Goal: Task Accomplishment & Management: Manage account settings

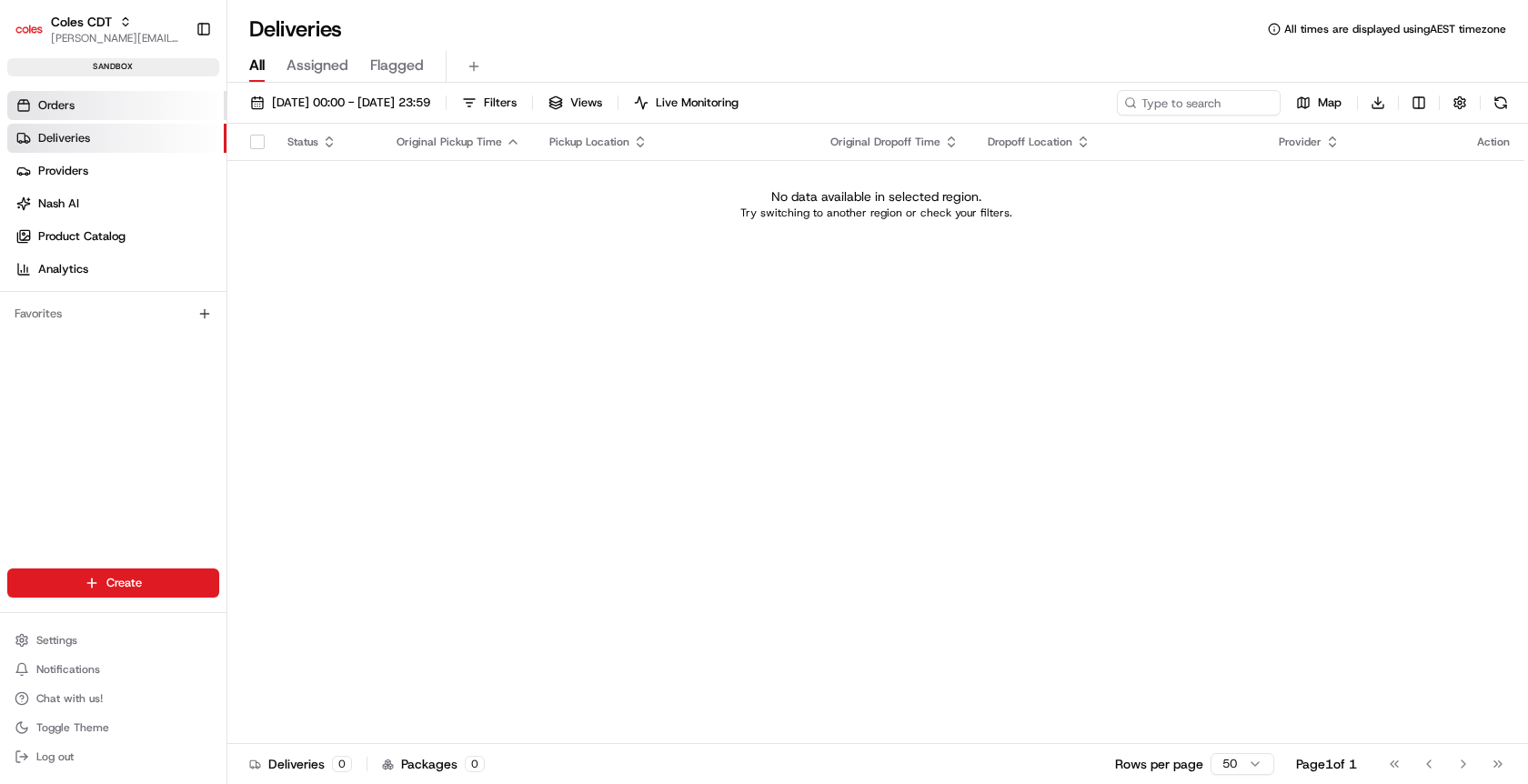
click at [154, 95] on link "Orders" at bounding box center [116, 105] width 219 height 29
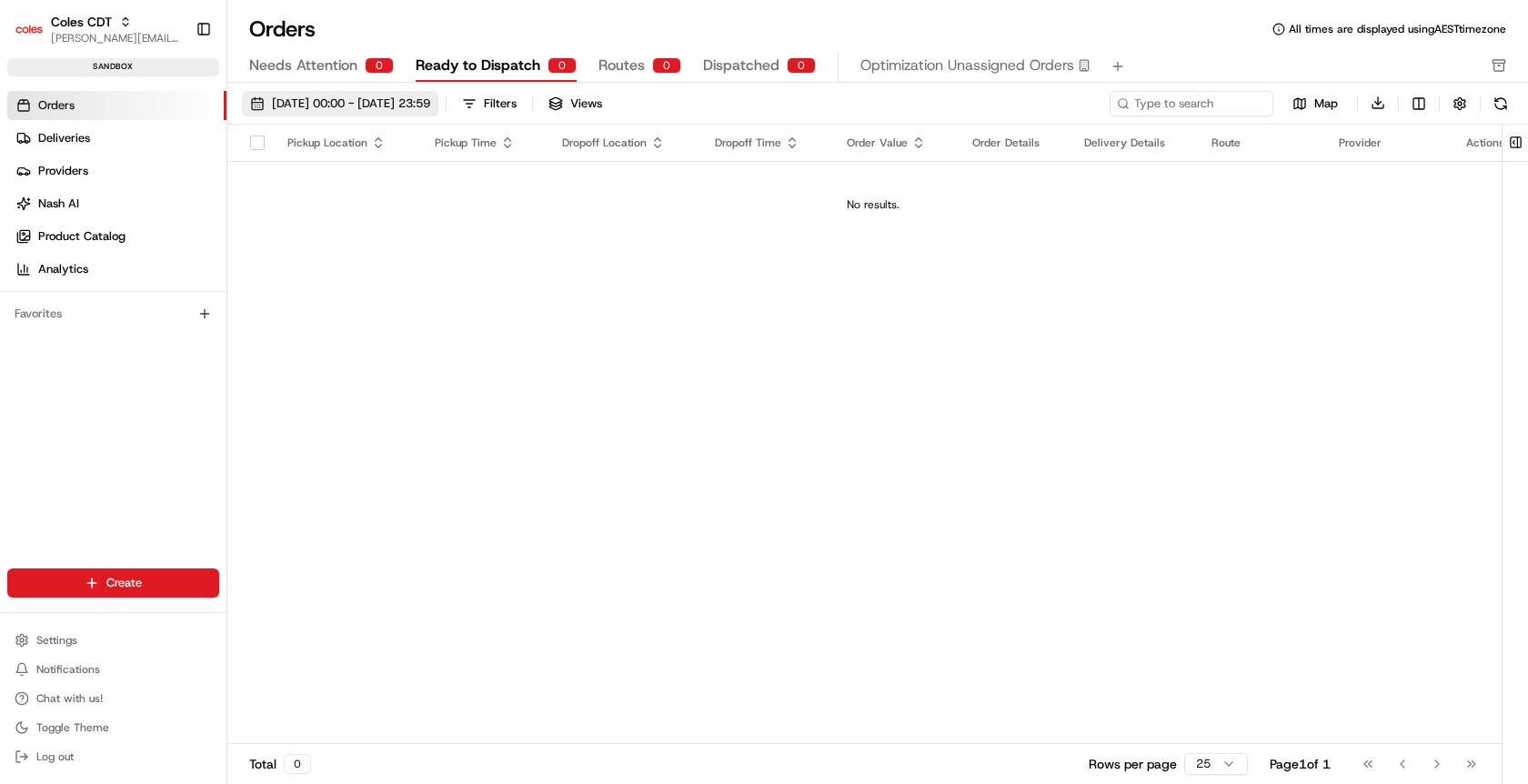
click at [278, 95] on span "01/08/2025 00:00 - 31/08/2025 23:59" at bounding box center [351, 103] width 159 height 17
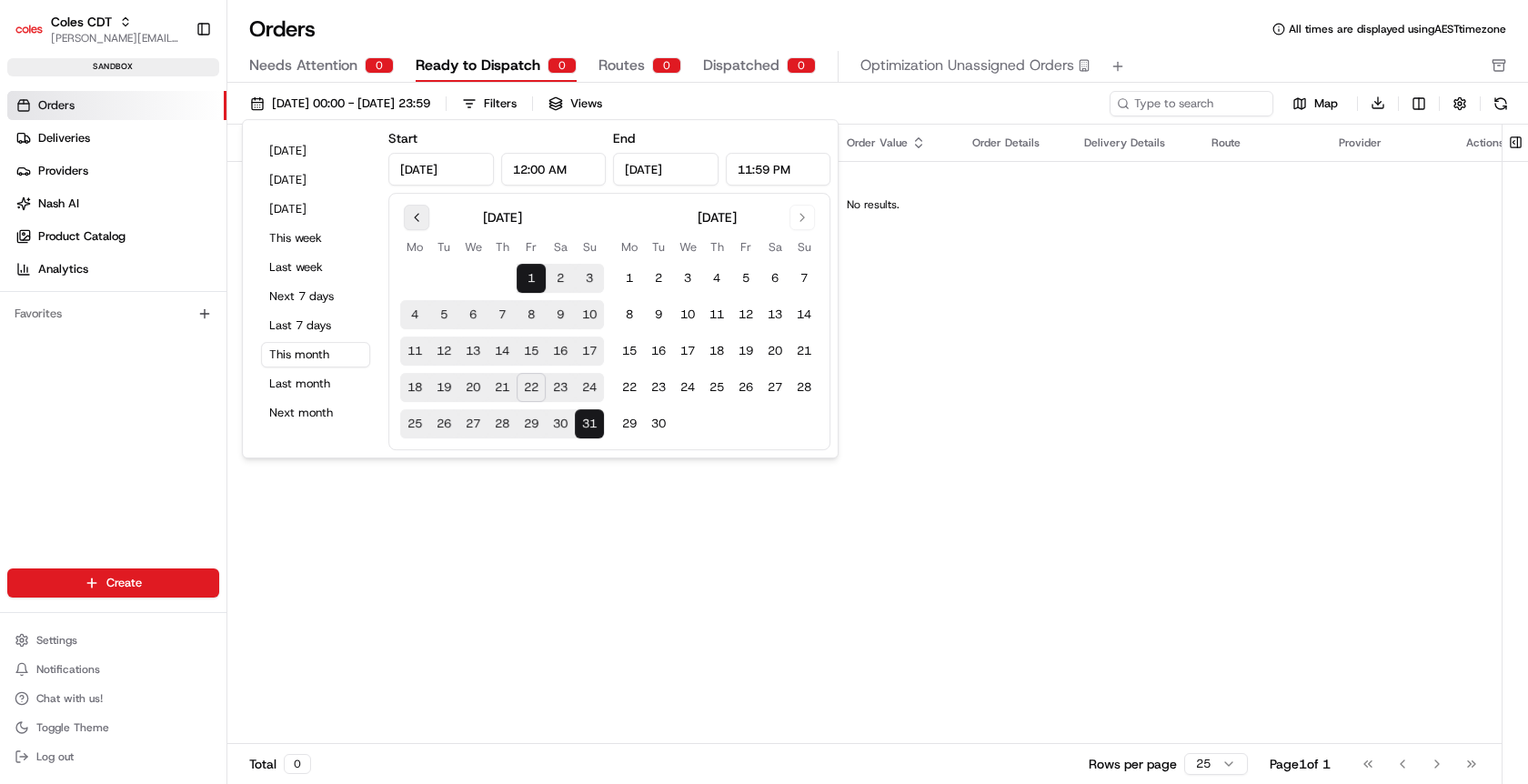
click at [423, 208] on button "Go to previous month" at bounding box center [416, 217] width 26 height 26
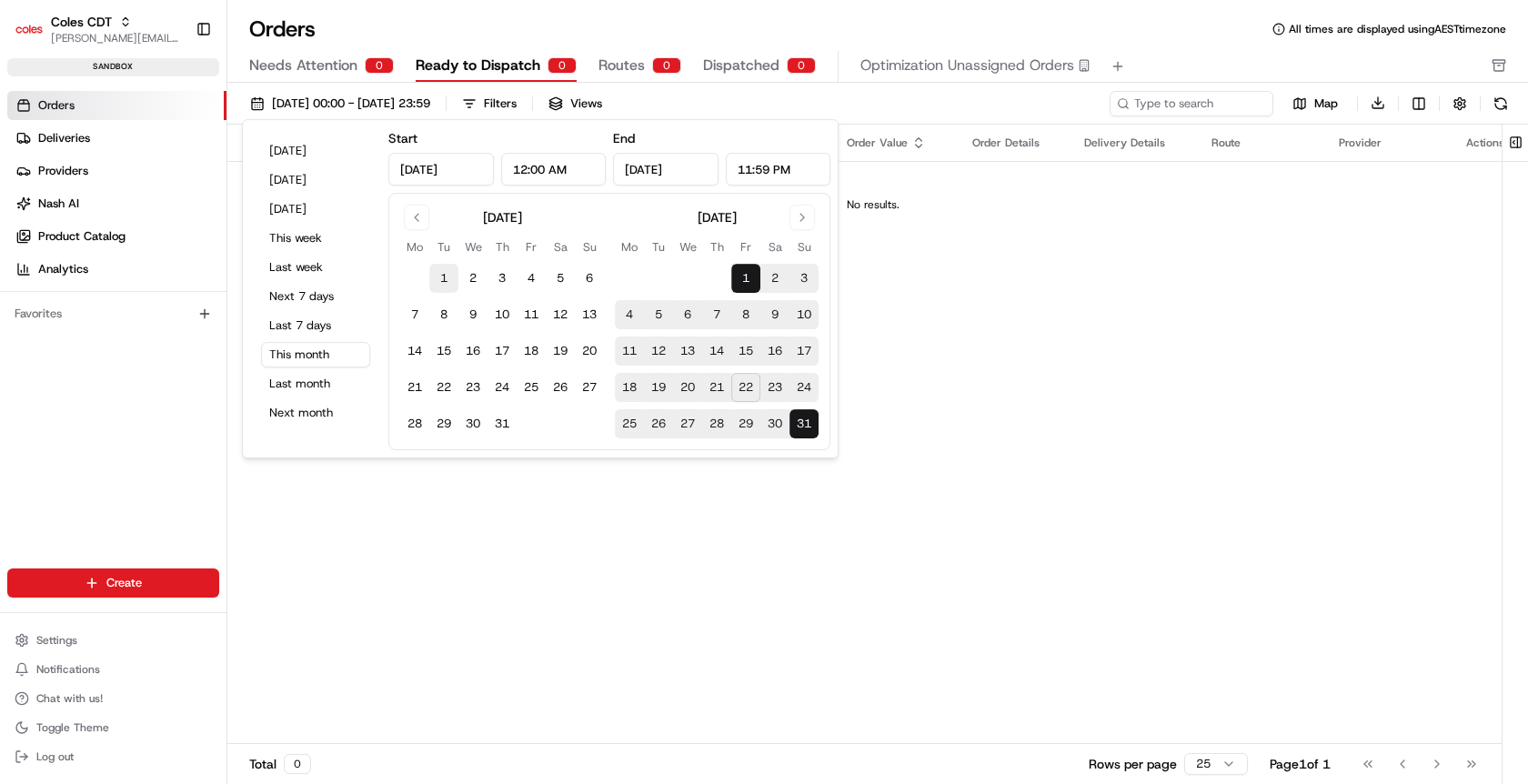
click at [444, 276] on button "1" at bounding box center [443, 278] width 29 height 29
type input "Jul 1, 2025"
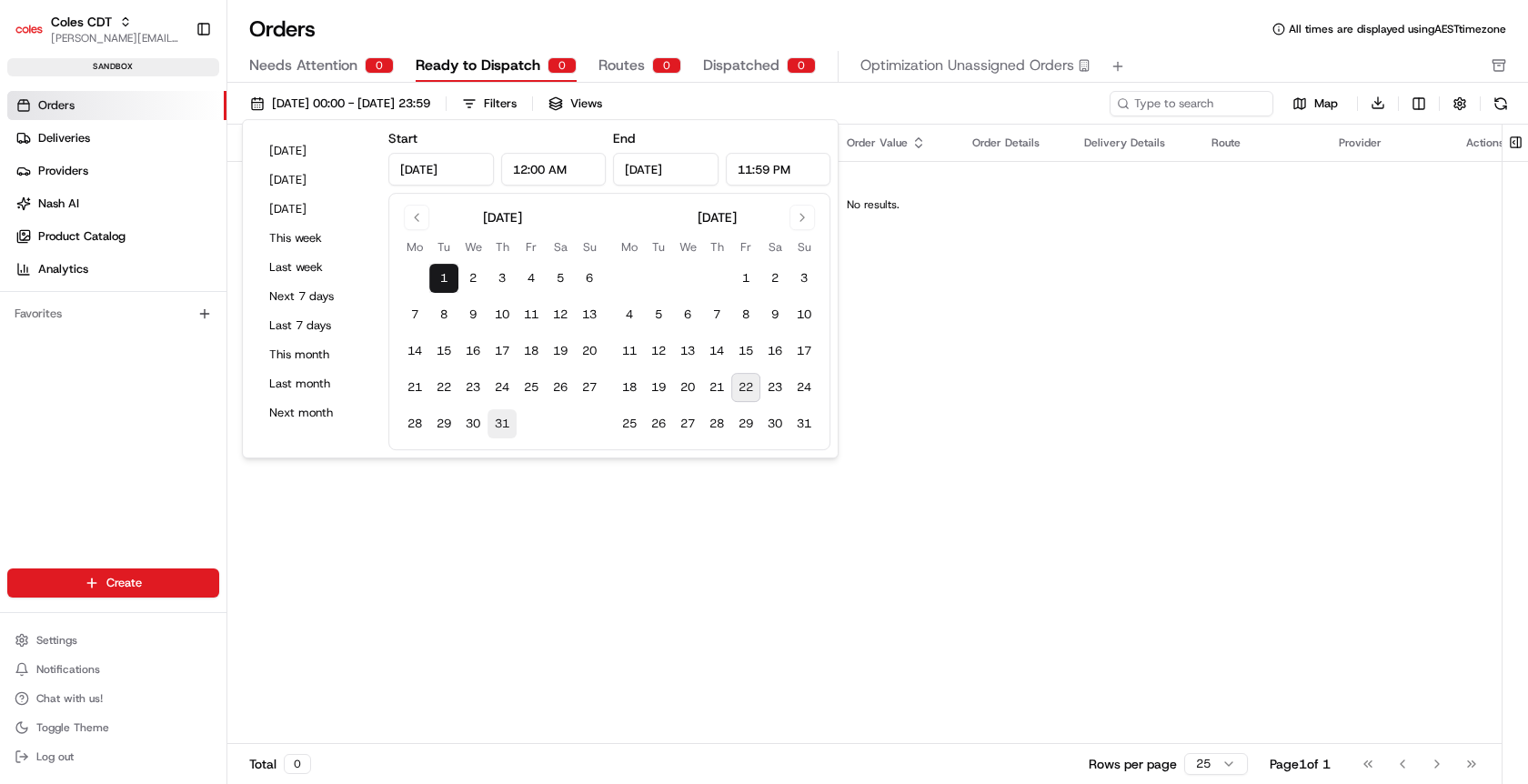
click at [499, 429] on button "31" at bounding box center [502, 423] width 29 height 29
type input "Jul 31, 2025"
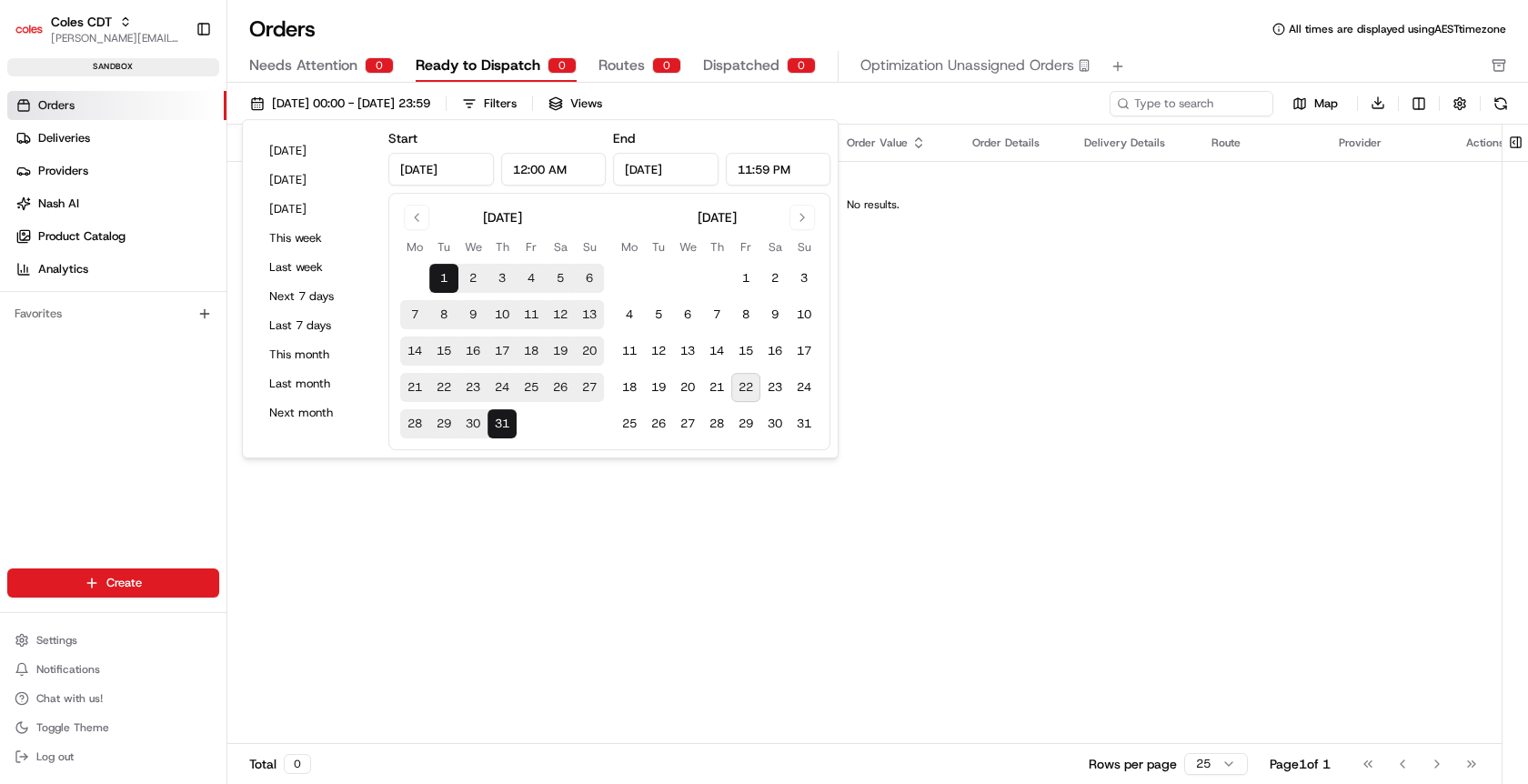
click at [658, 38] on div "Orders All times are displayed using AEST timezone" at bounding box center [878, 29] width 1301 height 29
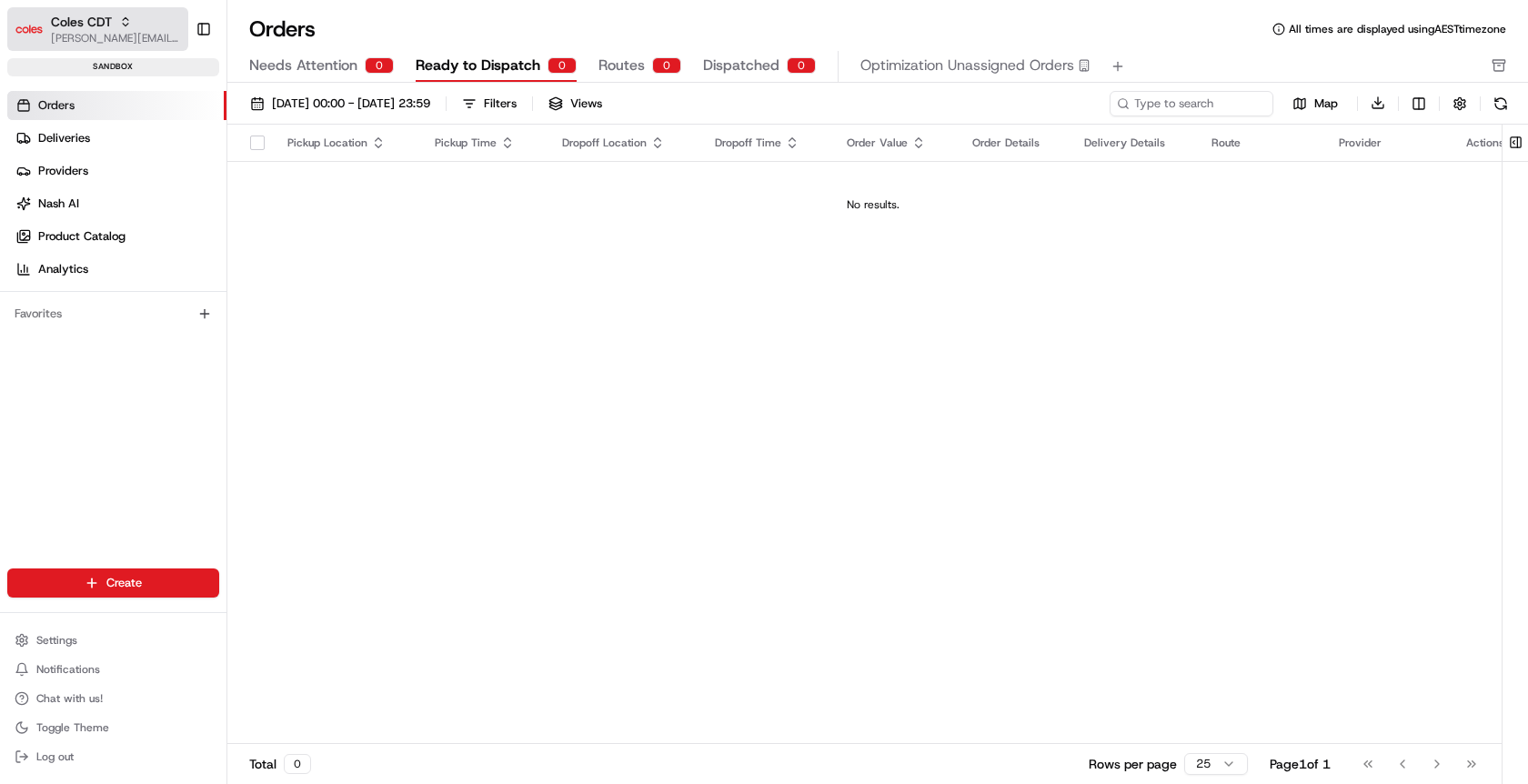
click at [143, 30] on div "Coles CDT" at bounding box center [115, 22] width 130 height 18
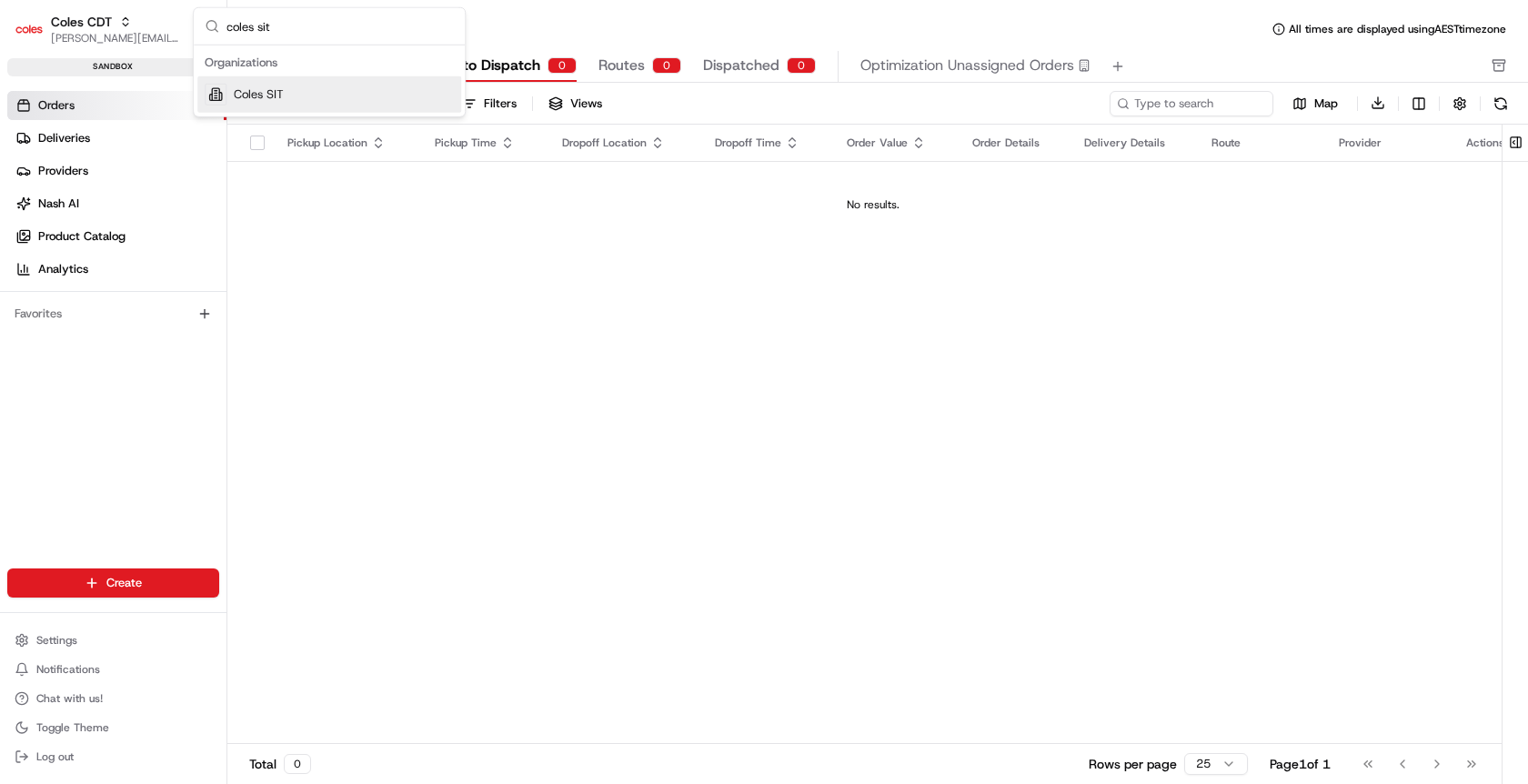
type input "coles sit"
click at [292, 84] on div "Coles SIT" at bounding box center [329, 94] width 264 height 37
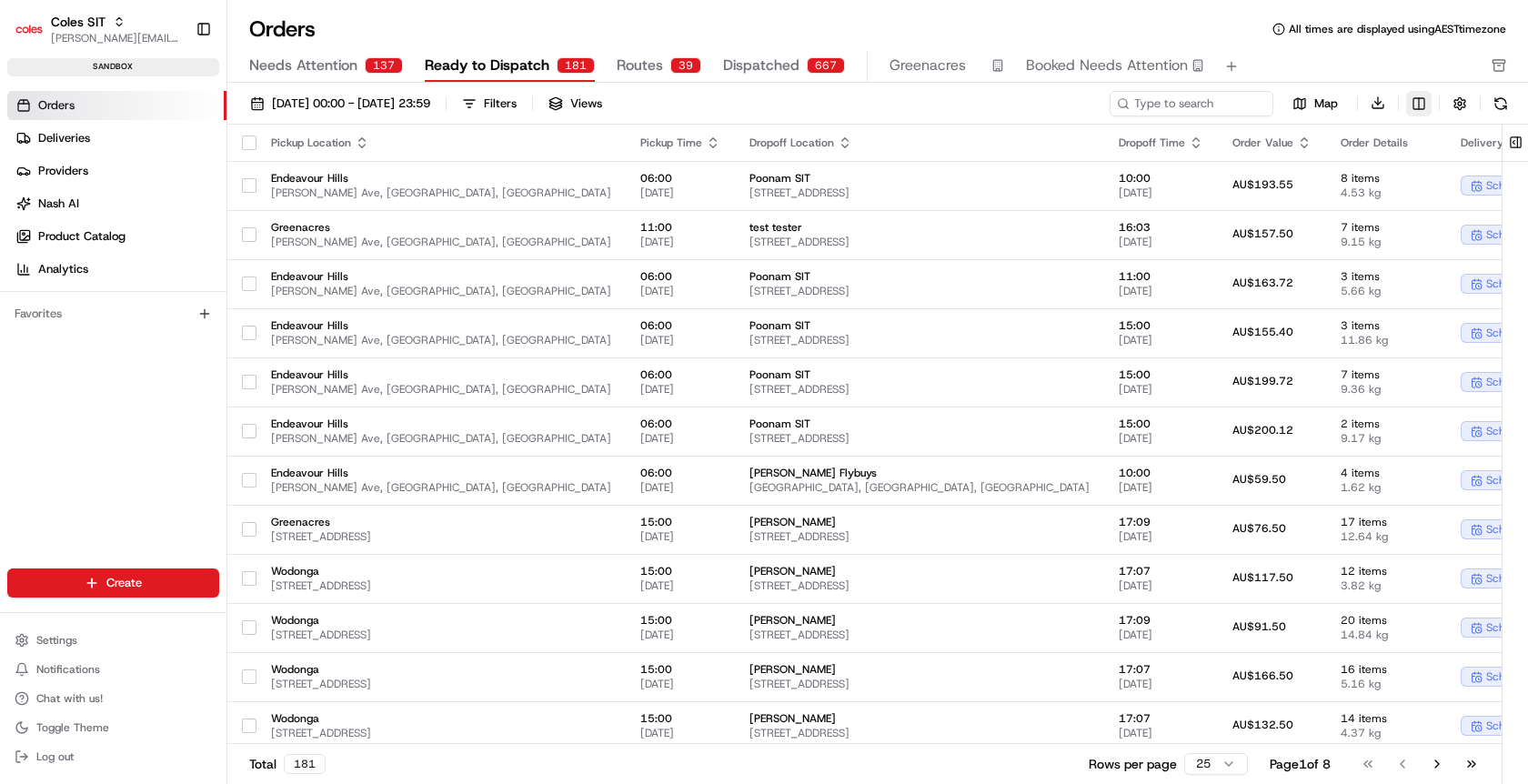
click at [1413, 104] on html "Coles SIT [PERSON_NAME][EMAIL_ADDRESS][DOMAIN_NAME] Toggle Sidebar sandbox Orde…" at bounding box center [764, 392] width 1528 height 784
click at [1416, 104] on html "Coles SIT [PERSON_NAME][EMAIL_ADDRESS][DOMAIN_NAME] Toggle Sidebar sandbox Orde…" at bounding box center [764, 392] width 1528 height 784
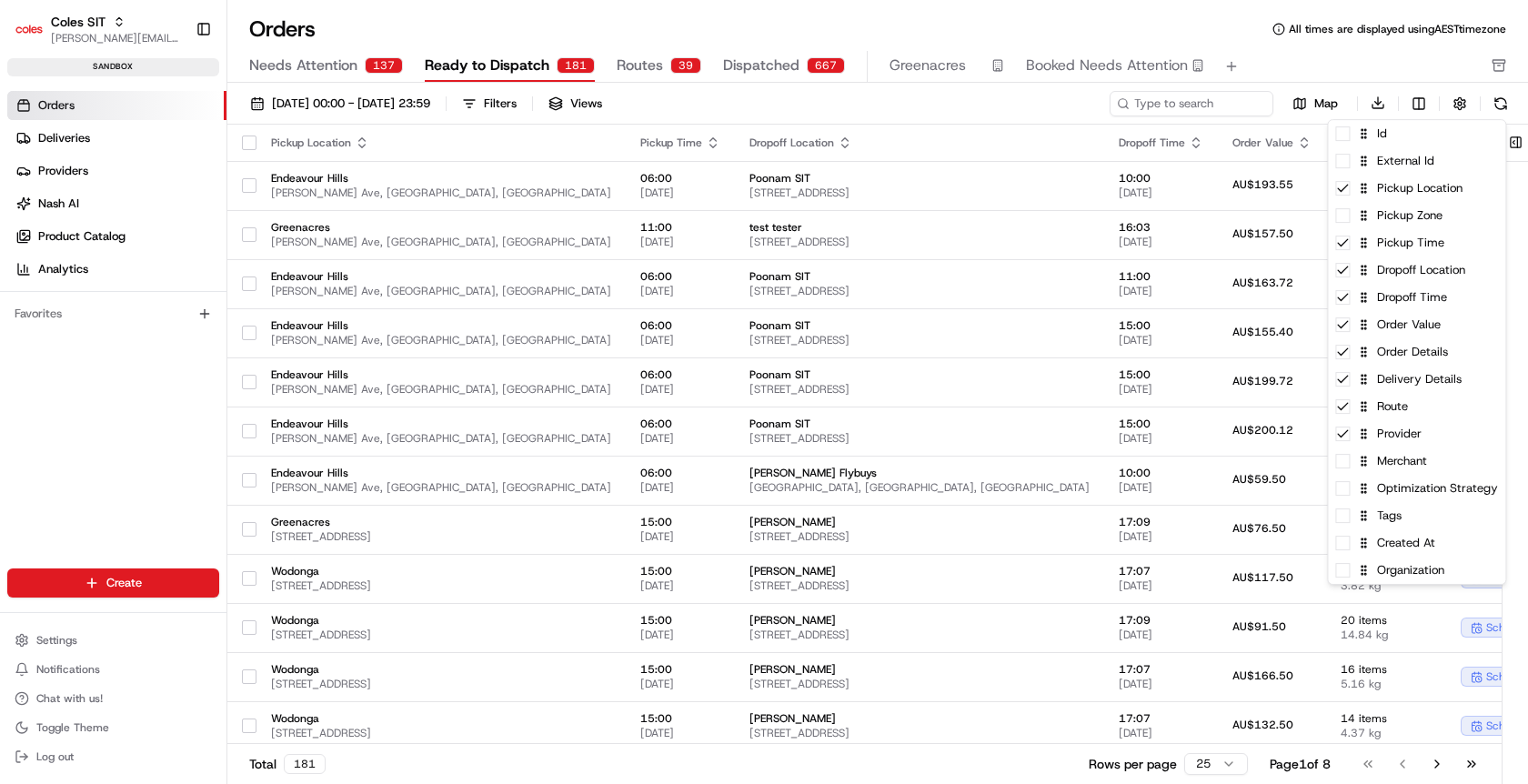
click at [918, 8] on html "Coles SIT [PERSON_NAME][EMAIL_ADDRESS][DOMAIN_NAME] Toggle Sidebar sandbox Orde…" at bounding box center [764, 392] width 1528 height 784
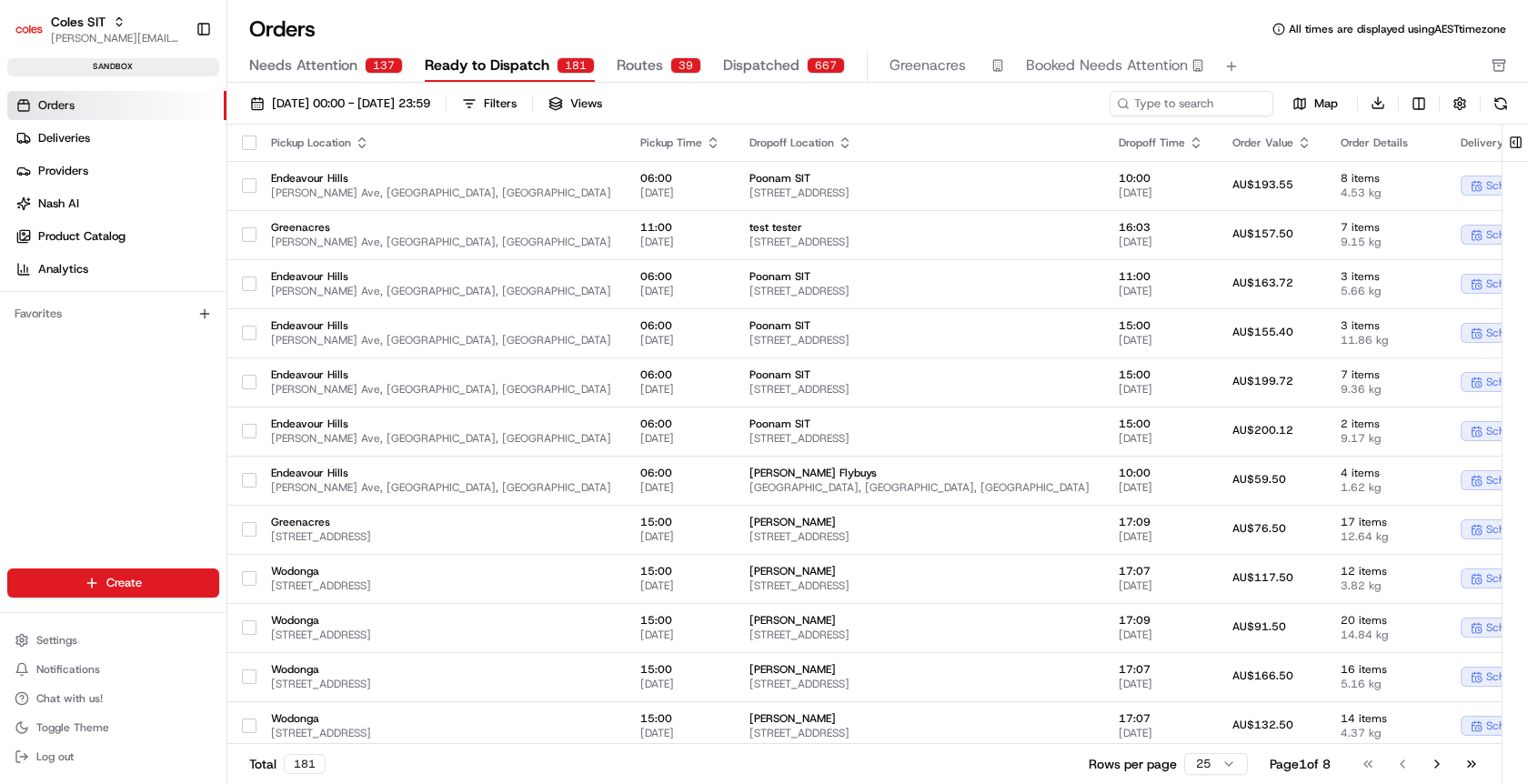
click at [343, 64] on span "Needs Attention" at bounding box center [302, 65] width 108 height 22
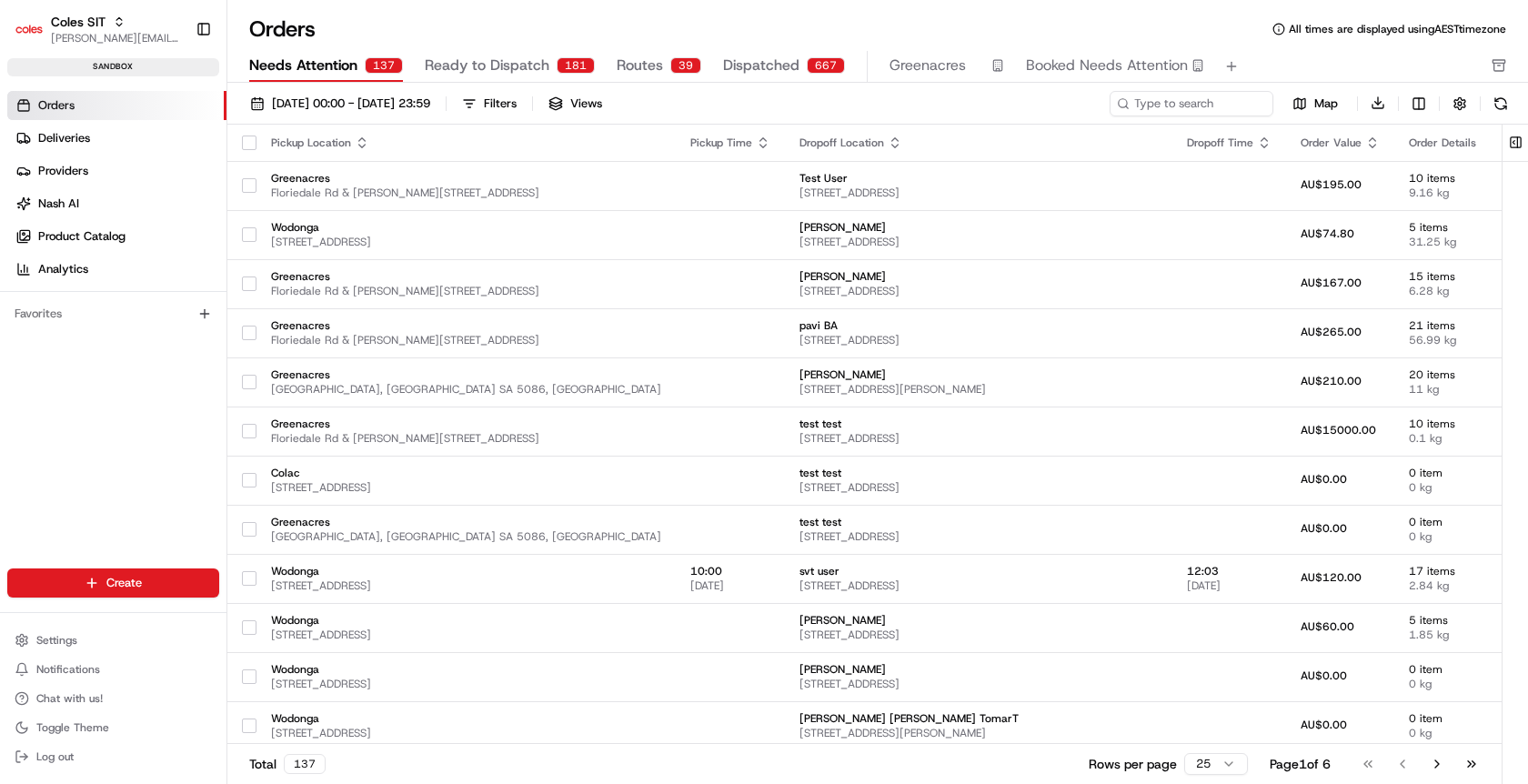
click at [643, 63] on span "Routes" at bounding box center [640, 65] width 47 height 22
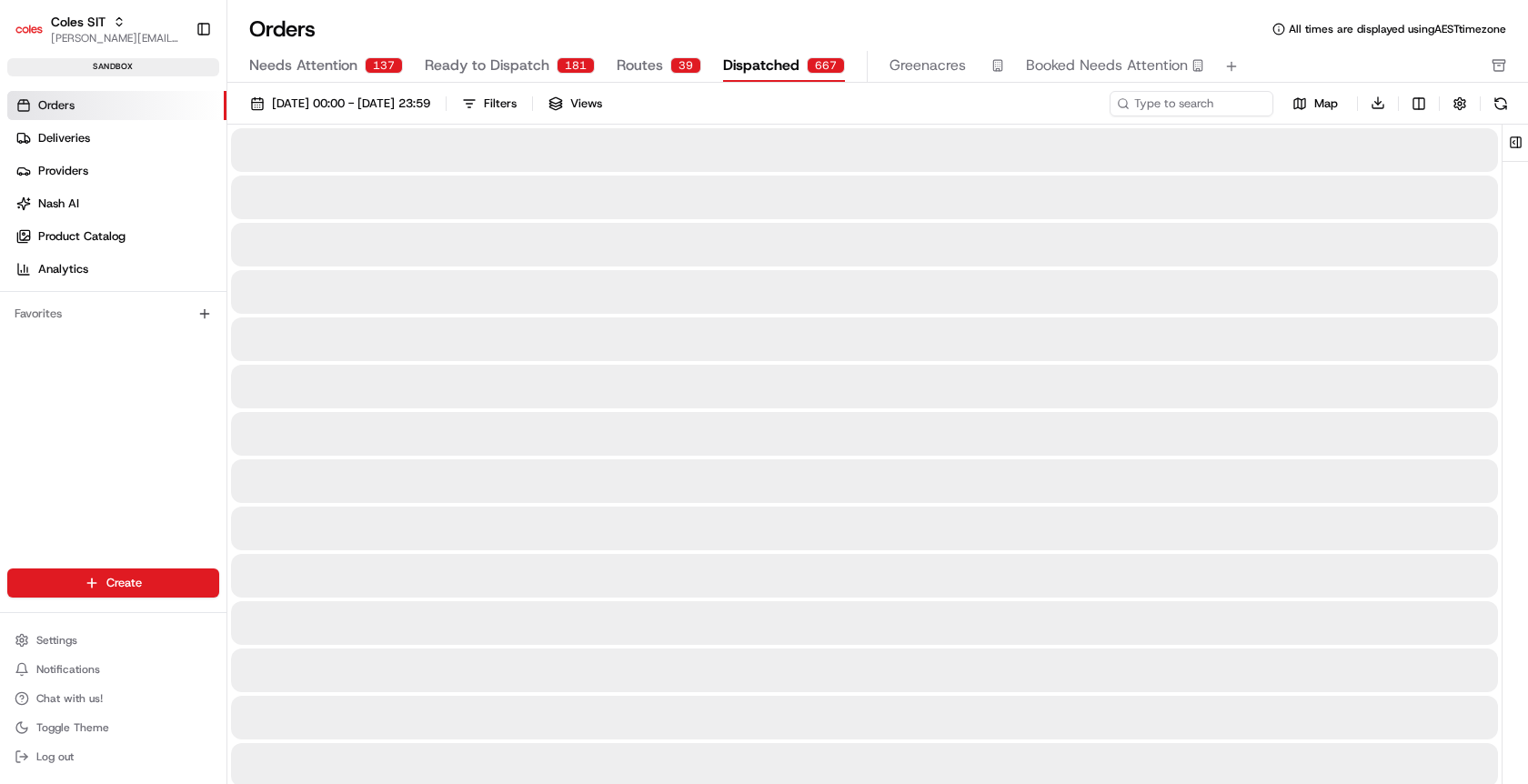
click at [748, 67] on span "Dispatched" at bounding box center [761, 65] width 76 height 22
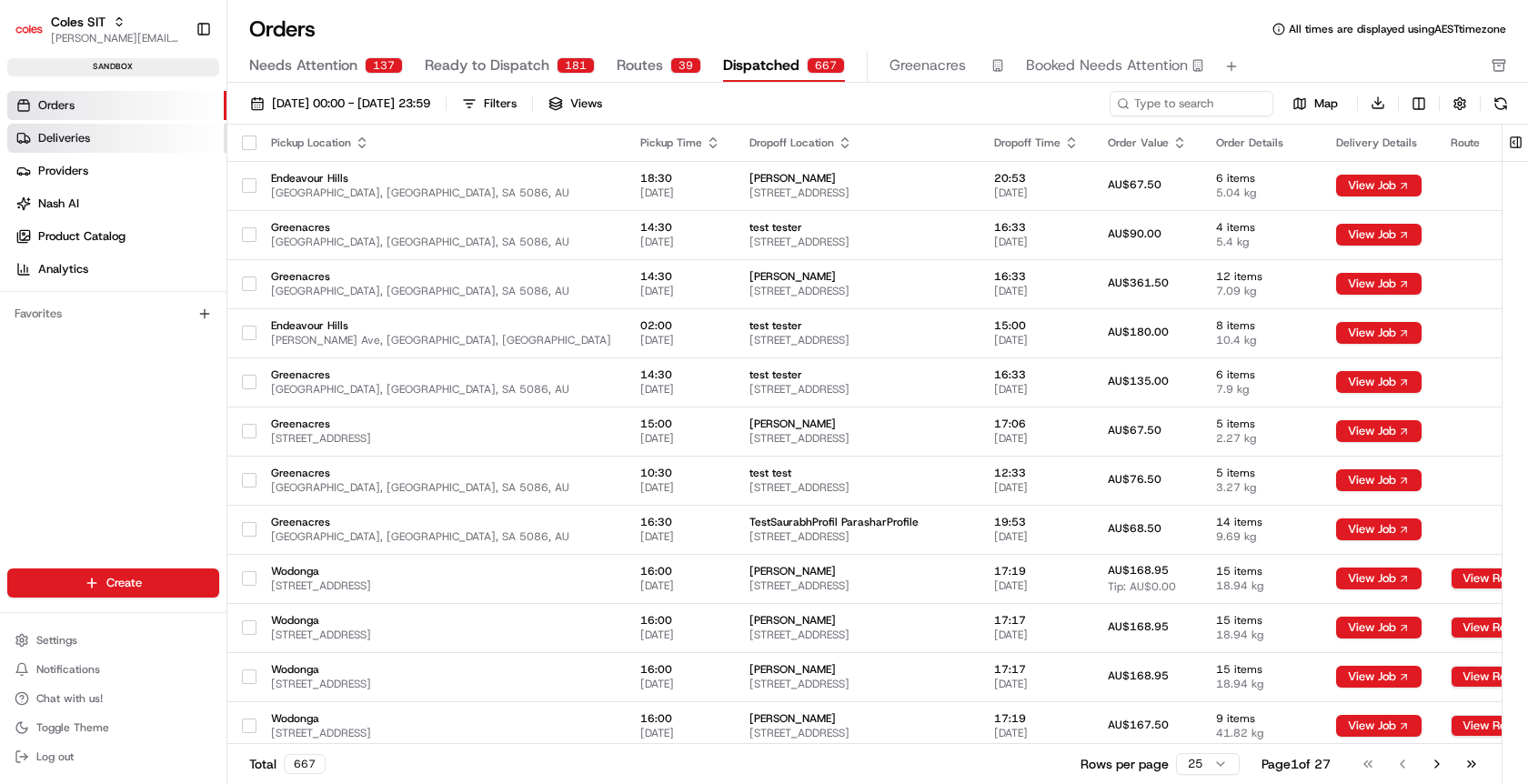
click at [89, 137] on span "Deliveries" at bounding box center [64, 138] width 52 height 17
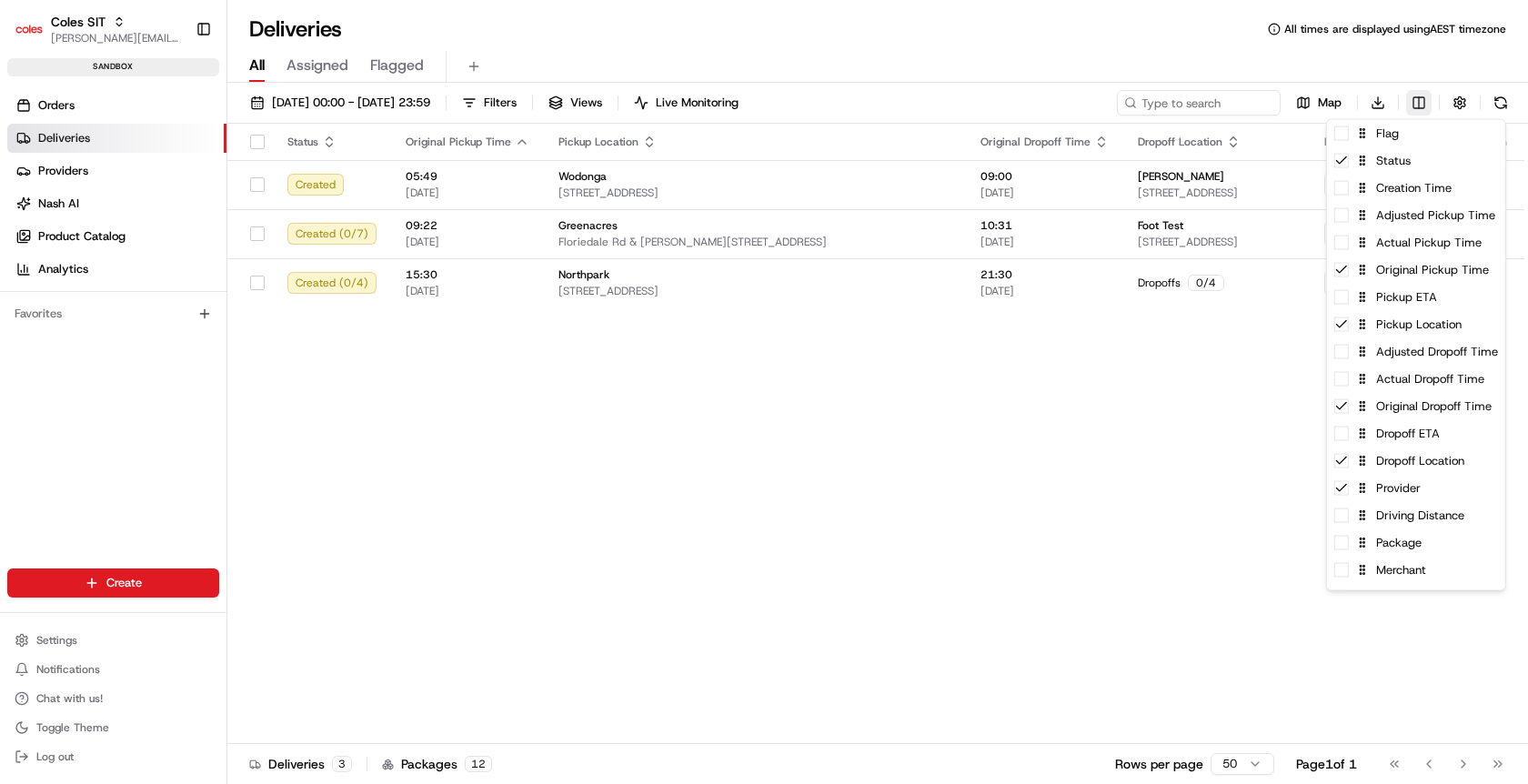
click at [1410, 115] on html "Coles SIT [PERSON_NAME][EMAIL_ADDRESS][DOMAIN_NAME] Toggle Sidebar sandbox Orde…" at bounding box center [764, 392] width 1528 height 784
click at [1343, 307] on div "Pickup ETA" at bounding box center [1416, 297] width 178 height 28
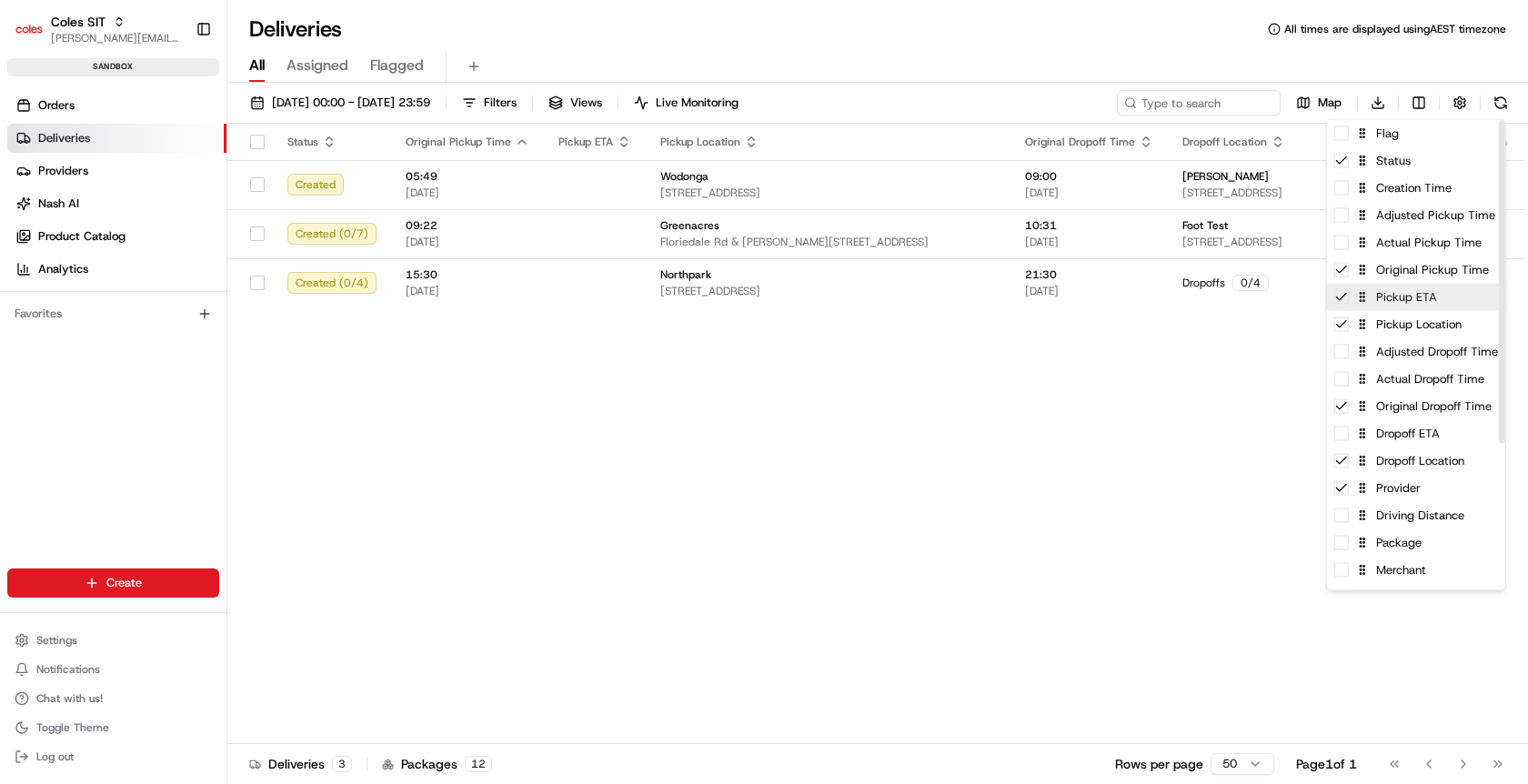
click at [1343, 307] on div "Pickup ETA" at bounding box center [1416, 297] width 178 height 28
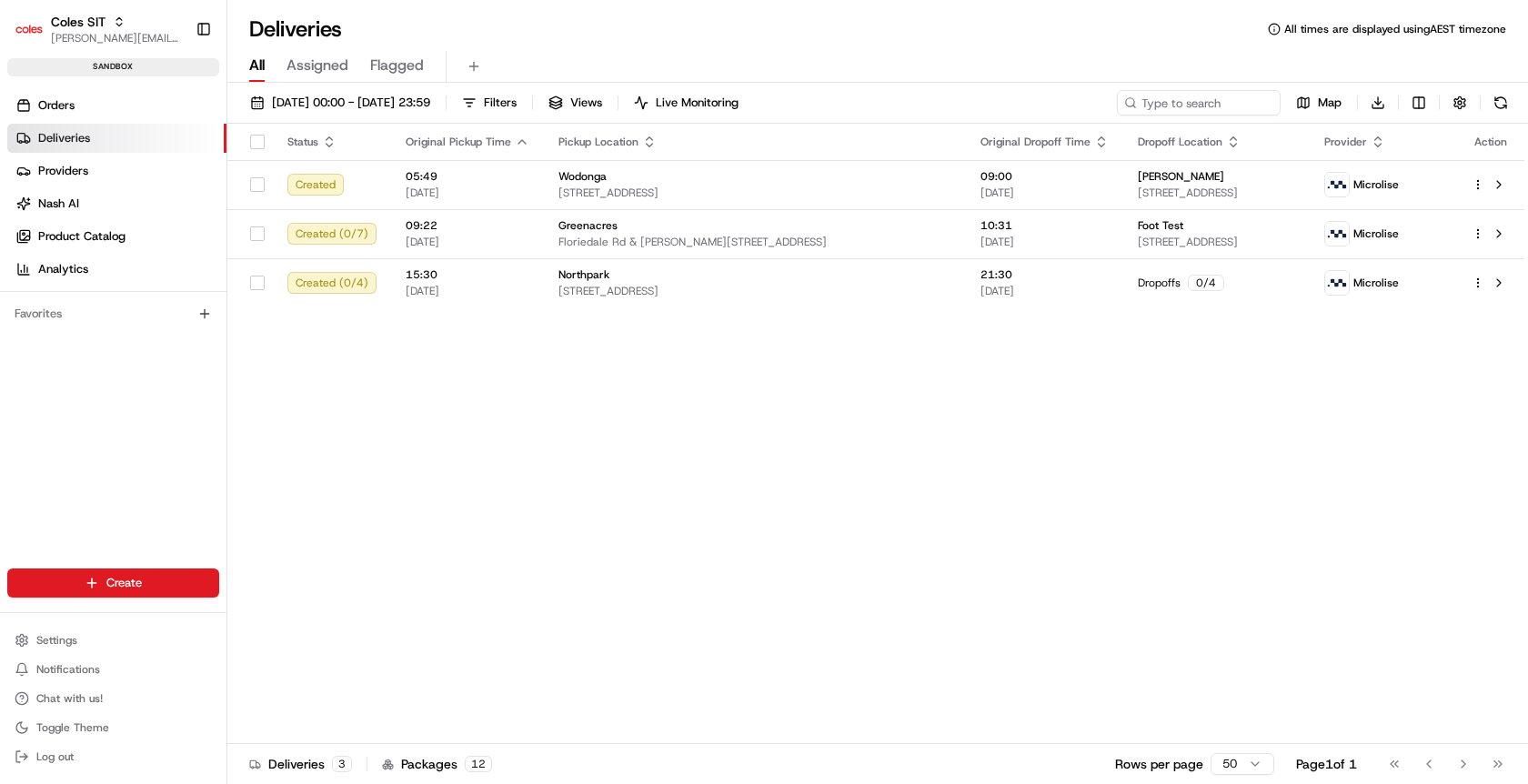
click at [1120, 420] on html "Coles SIT [PERSON_NAME][EMAIL_ADDRESS][DOMAIN_NAME] Toggle Sidebar sandbox Orde…" at bounding box center [764, 392] width 1528 height 784
click at [50, 106] on span "Orders" at bounding box center [57, 105] width 37 height 17
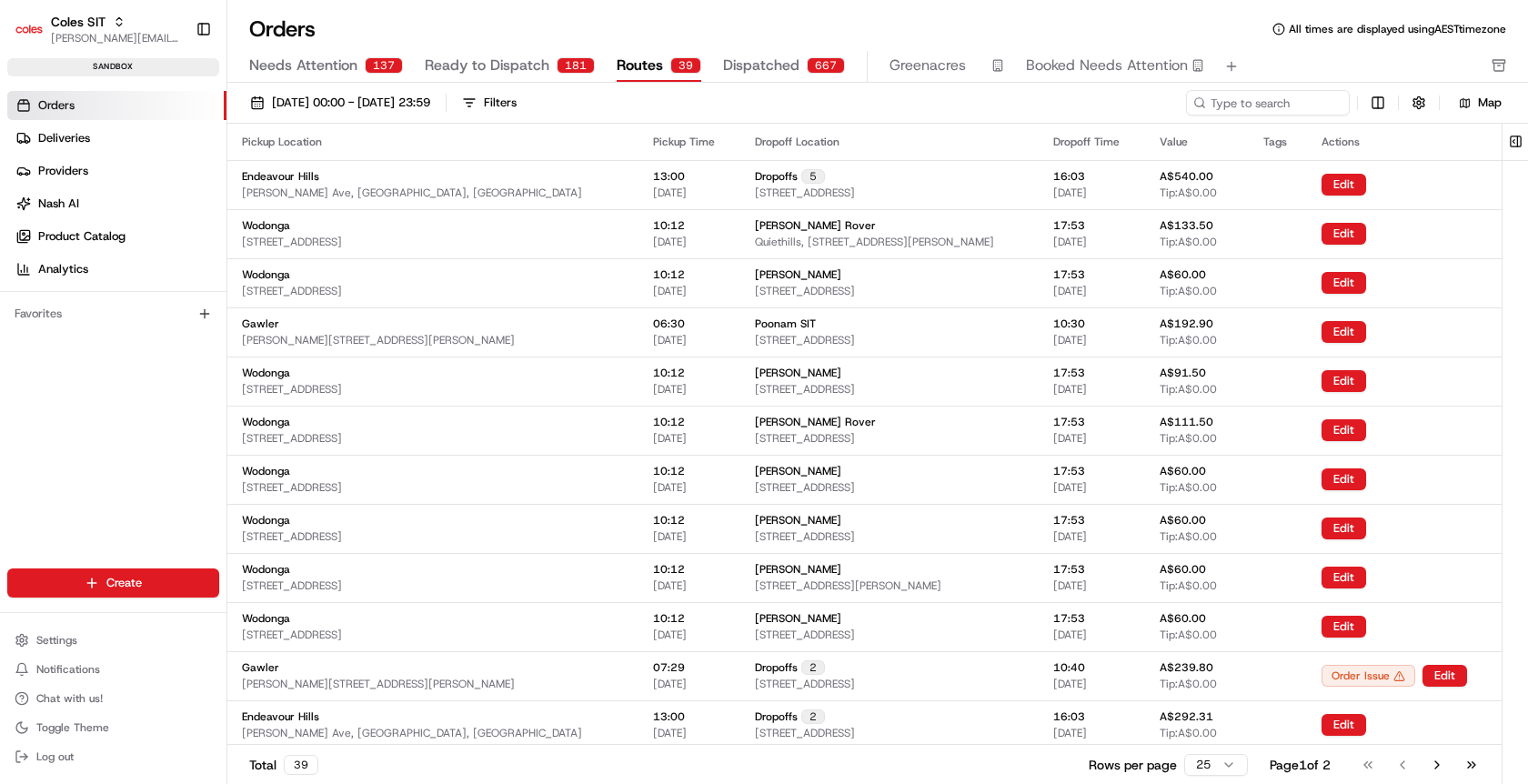
click at [625, 57] on span "Routes" at bounding box center [640, 65] width 47 height 22
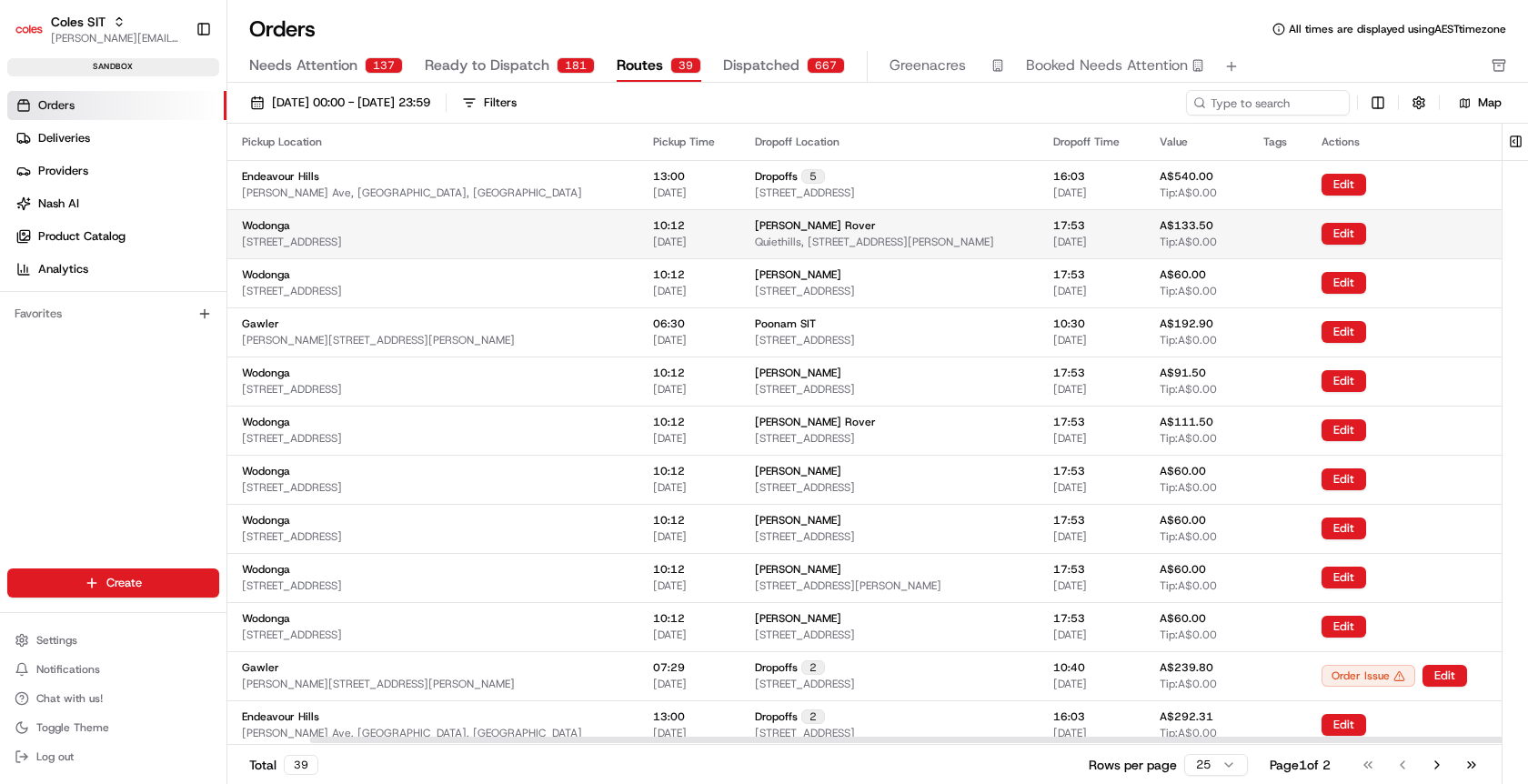
scroll to position [0, 87]
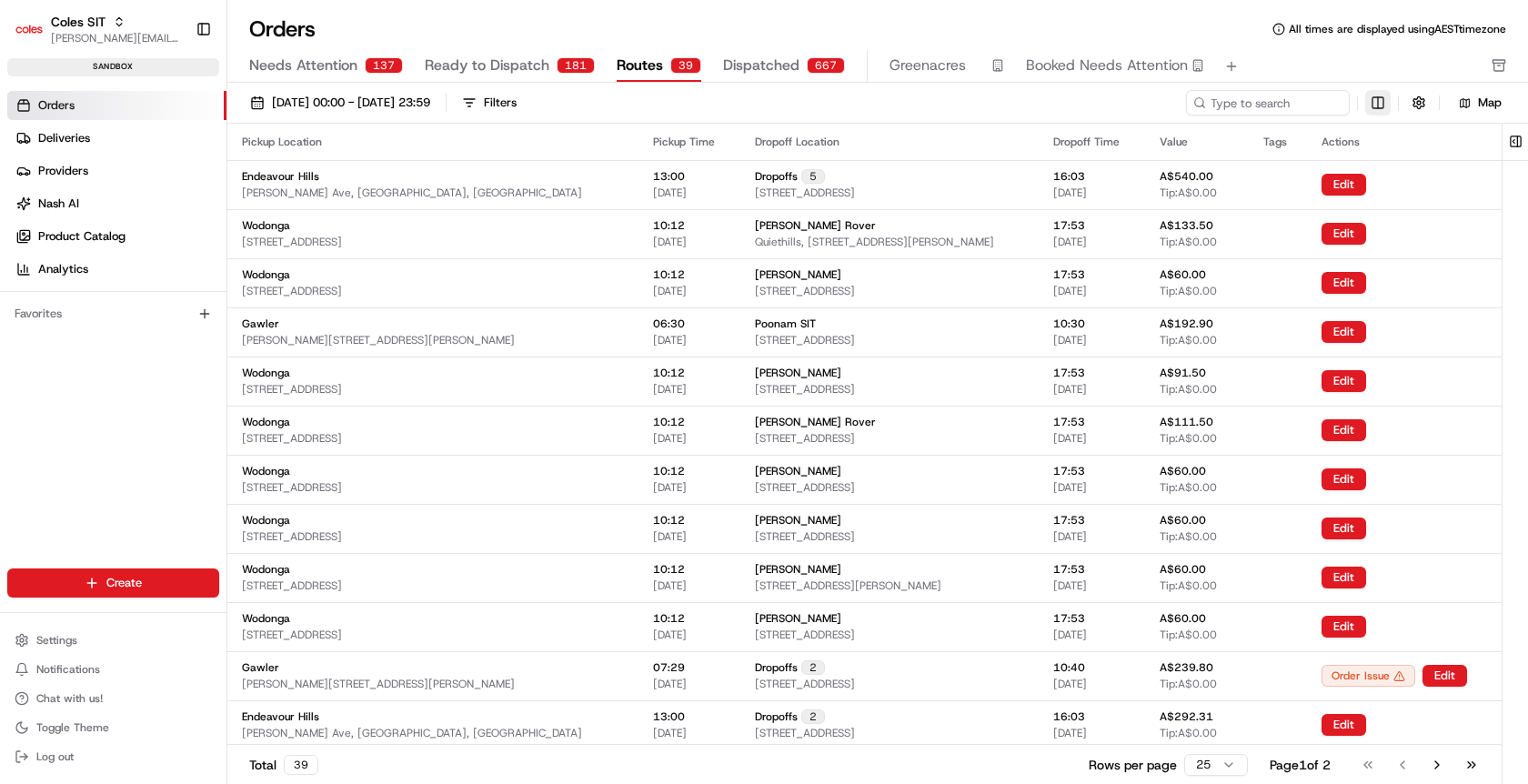
click at [1375, 100] on html "Coles SIT [PERSON_NAME][EMAIL_ADDRESS][DOMAIN_NAME] Toggle Sidebar sandbox Orde…" at bounding box center [764, 392] width 1528 height 784
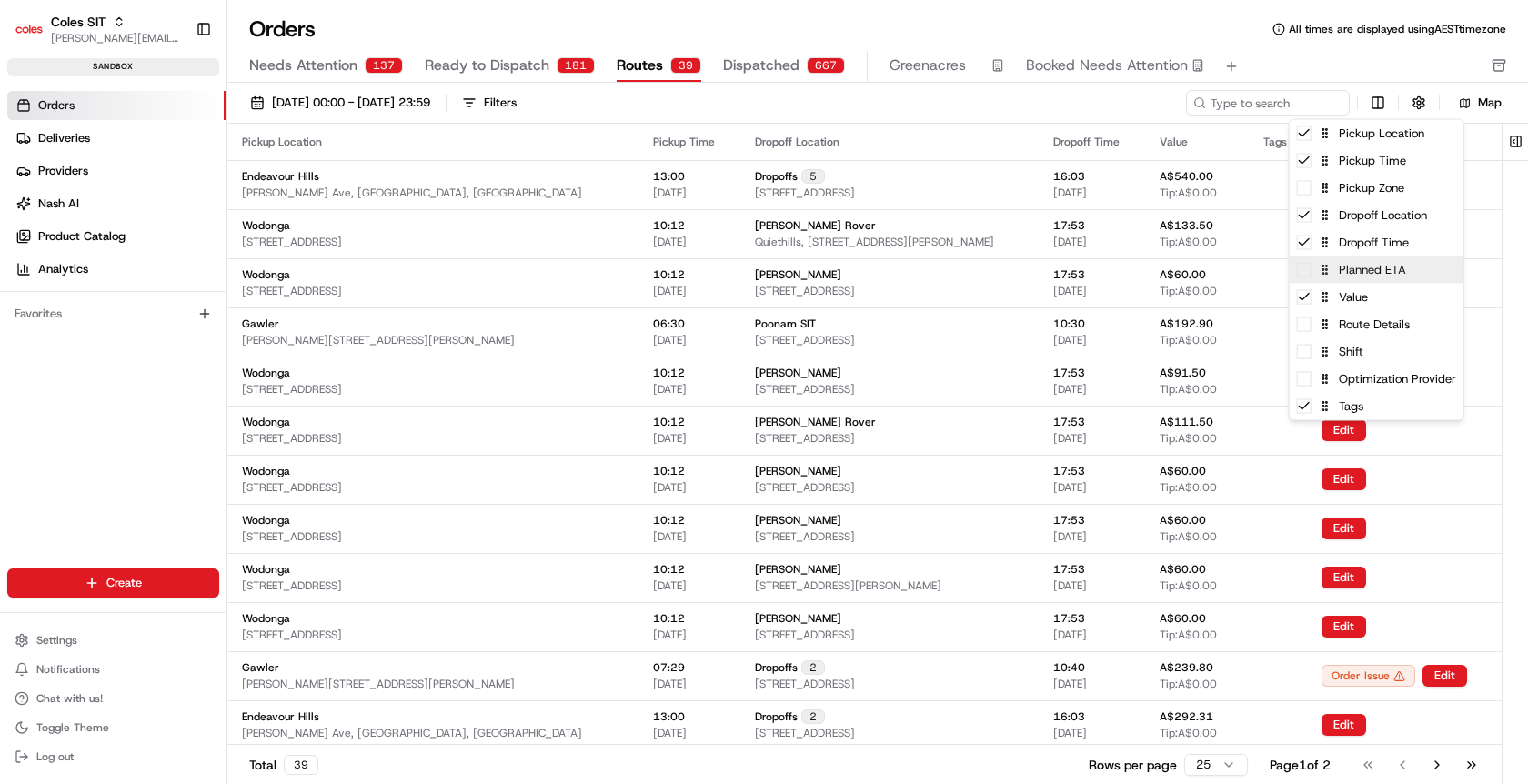
click at [1312, 273] on div "Planned ETA" at bounding box center [1376, 271] width 174 height 28
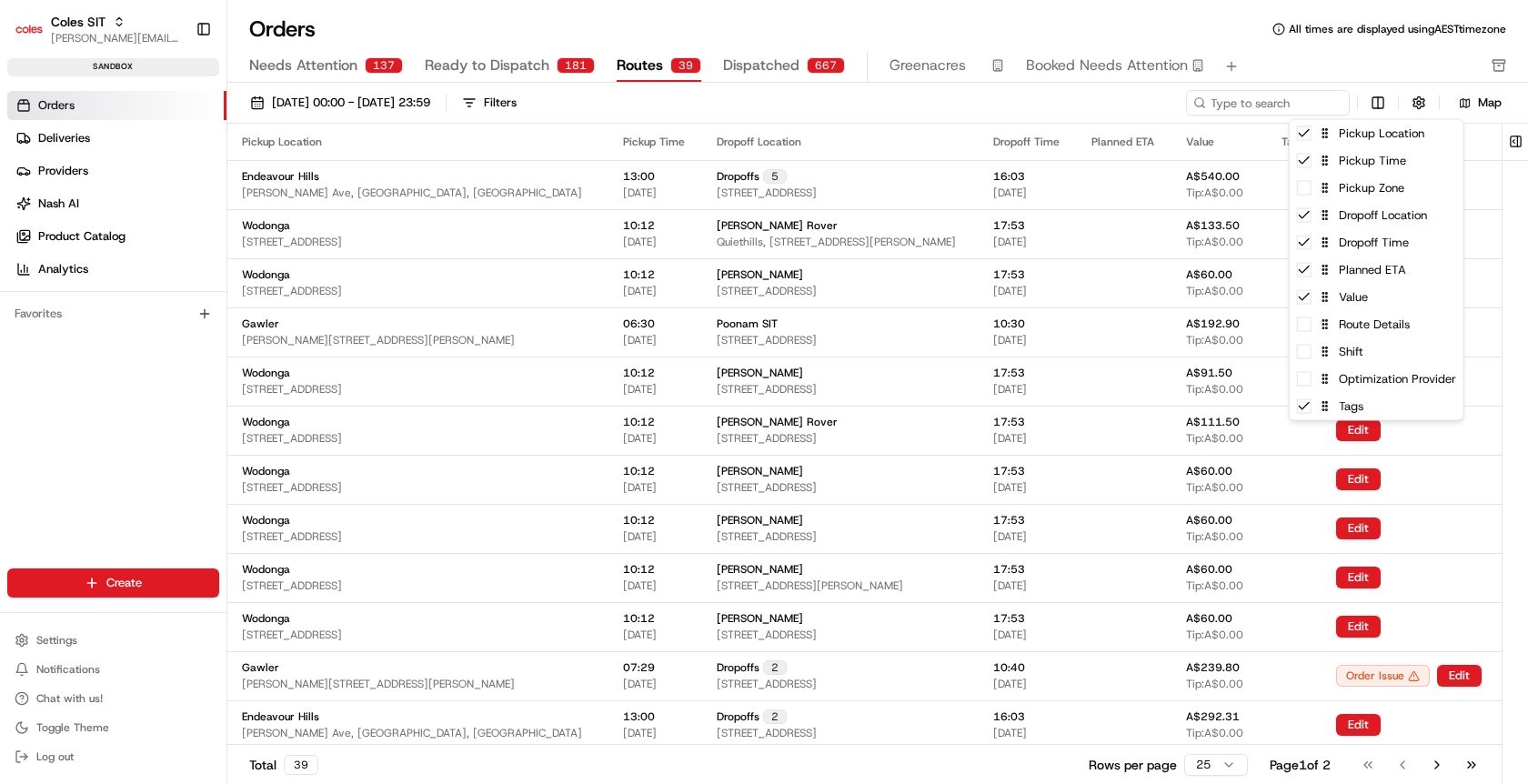
click at [1369, 45] on html "Coles SIT [PERSON_NAME][EMAIL_ADDRESS][DOMAIN_NAME] Toggle Sidebar sandbox Orde…" at bounding box center [764, 392] width 1528 height 784
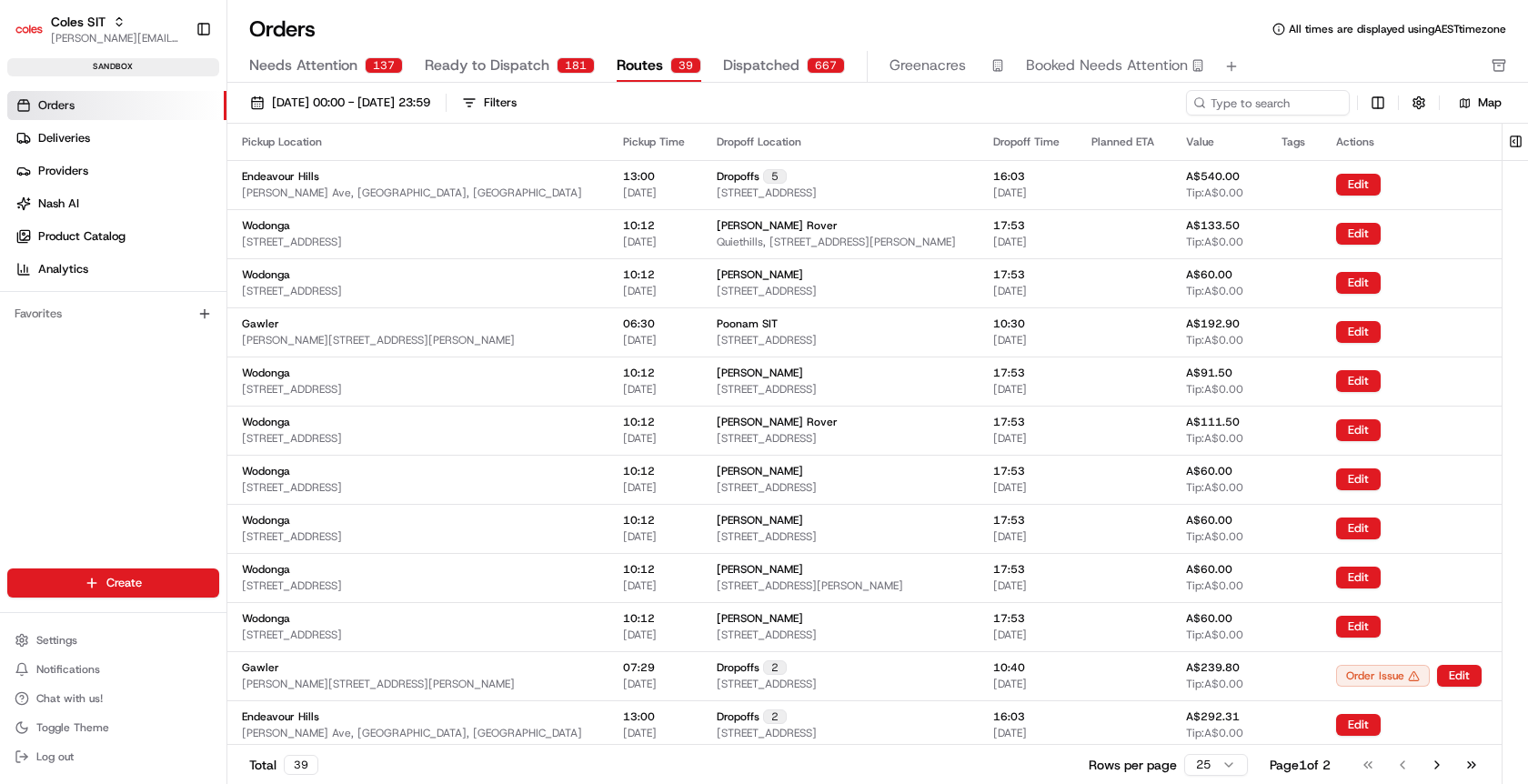
click at [335, 75] on span "Needs Attention" at bounding box center [302, 65] width 108 height 22
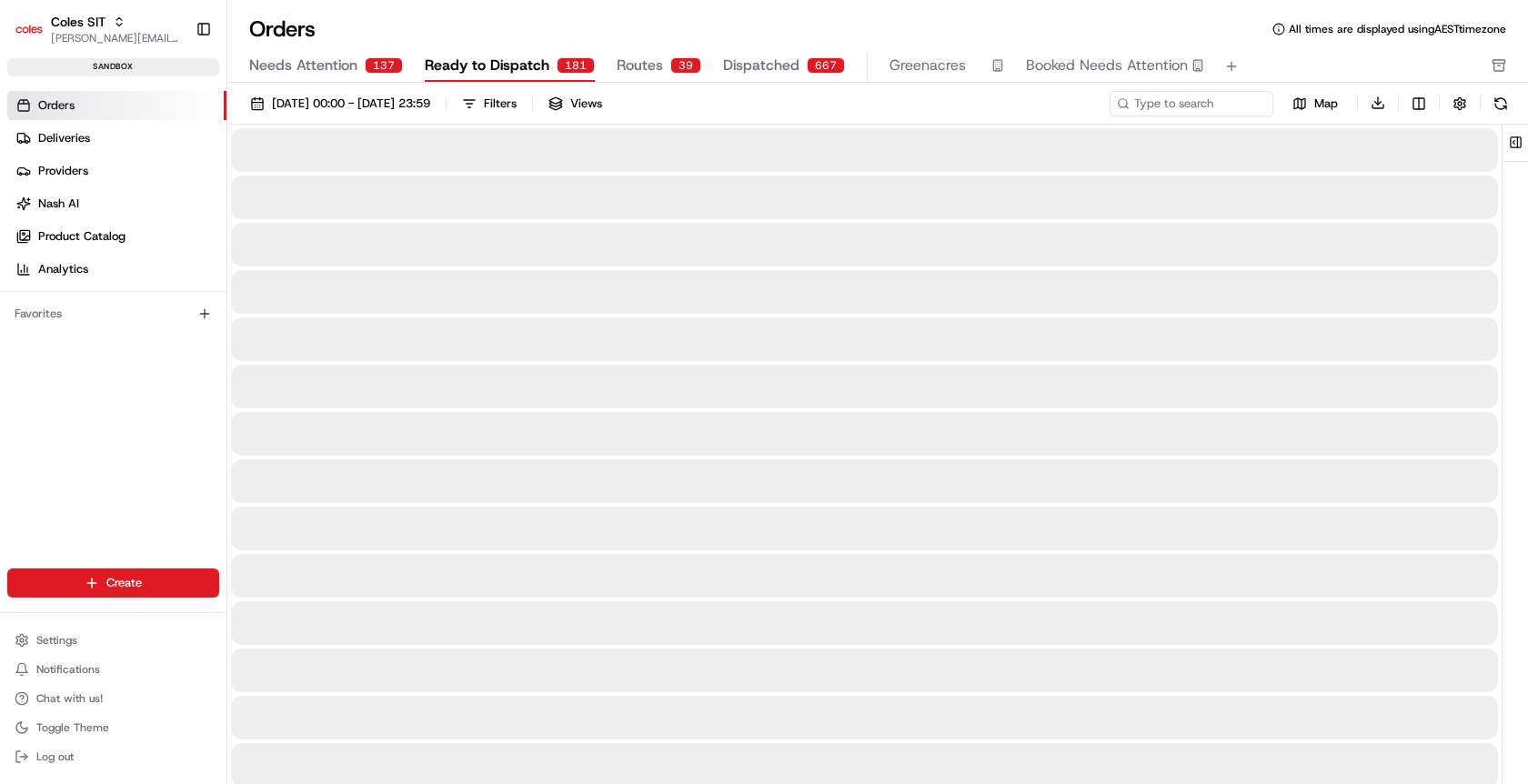
click at [480, 69] on span "Ready to Dispatch" at bounding box center [487, 65] width 125 height 22
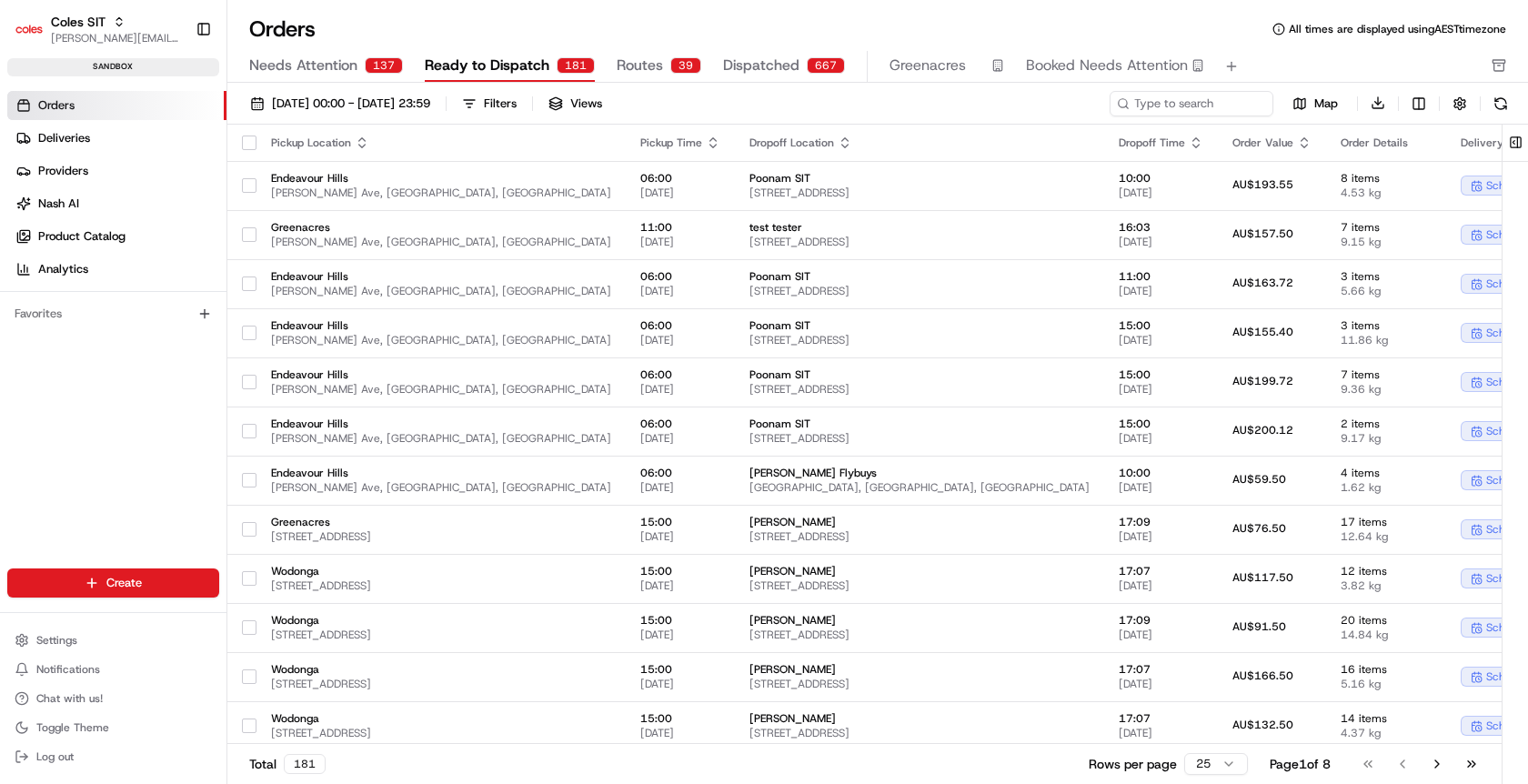
click at [608, 64] on div "Needs Attention 137 Ready to Dispatch 181 Routes 39 Dispatched 667 Greenacres B…" at bounding box center [865, 65] width 1232 height 31
click at [619, 66] on span "Routes" at bounding box center [640, 65] width 47 height 22
